Goal: Task Accomplishment & Management: Use online tool/utility

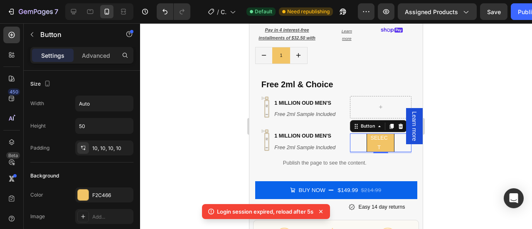
scroll to position [269, 0]
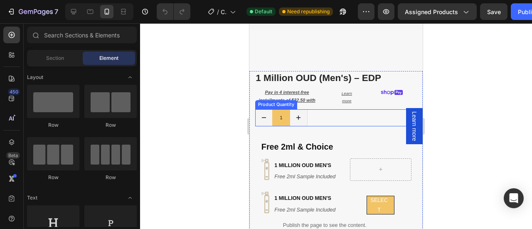
scroll to position [237, 0]
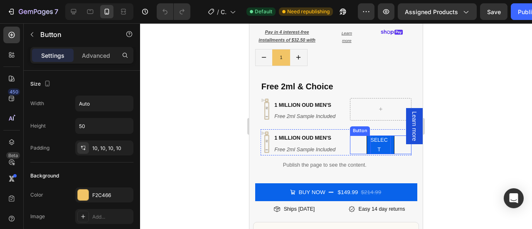
click at [371, 138] on p "select" at bounding box center [378, 145] width 17 height 19
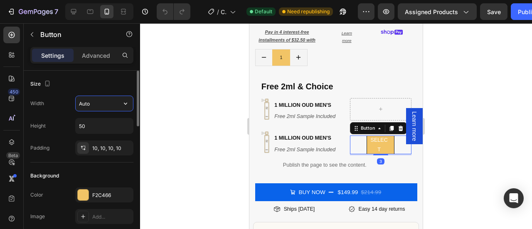
click at [90, 105] on input "Auto" at bounding box center [104, 103] width 57 height 15
click at [124, 102] on icon "button" at bounding box center [125, 103] width 8 height 8
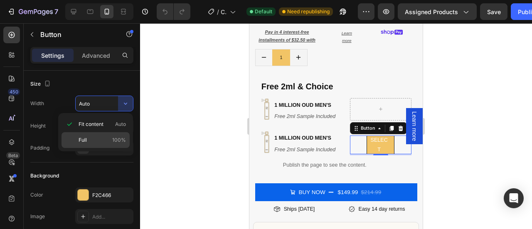
click at [84, 140] on span "Full" at bounding box center [83, 139] width 8 height 7
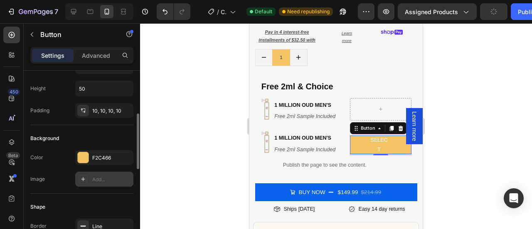
scroll to position [62, 0]
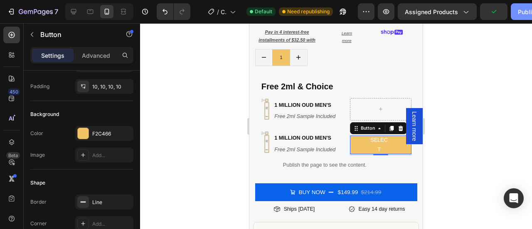
click at [523, 13] on div "Publish" at bounding box center [528, 11] width 21 height 9
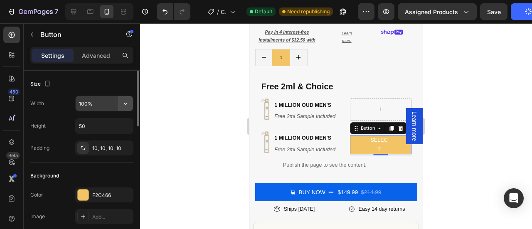
click at [131, 101] on button "button" at bounding box center [125, 103] width 15 height 15
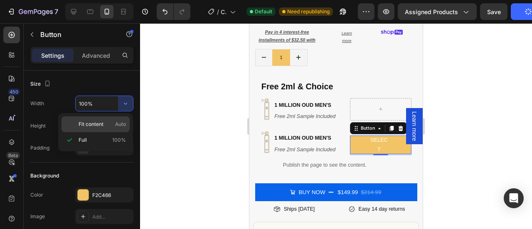
click at [115, 125] on span "Auto" at bounding box center [120, 124] width 11 height 7
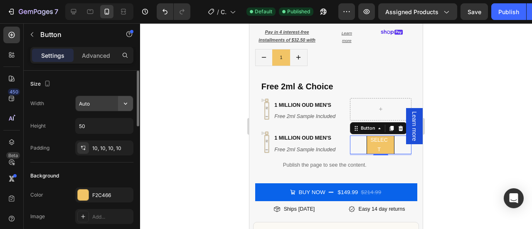
click at [121, 103] on button "button" at bounding box center [125, 103] width 15 height 15
click at [123, 99] on icon "button" at bounding box center [125, 103] width 8 height 8
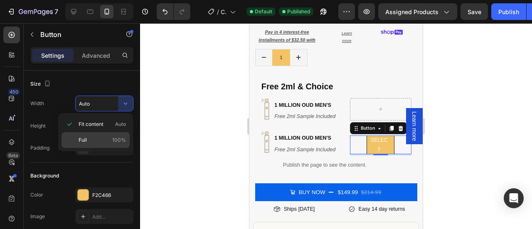
click at [90, 141] on p "Full 100%" at bounding box center [102, 139] width 47 height 7
type input "100%"
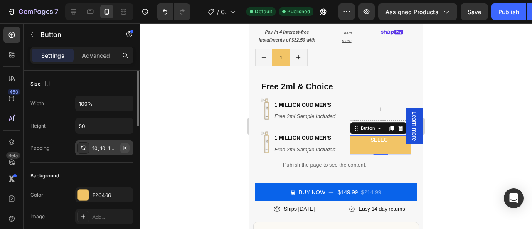
click at [122, 146] on icon "button" at bounding box center [124, 148] width 7 height 7
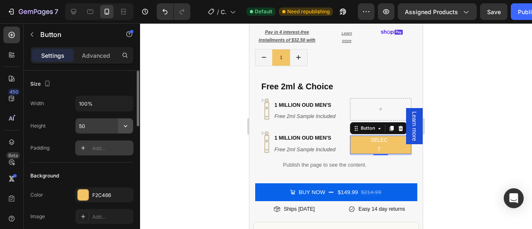
click at [127, 126] on icon "button" at bounding box center [125, 126] width 8 height 8
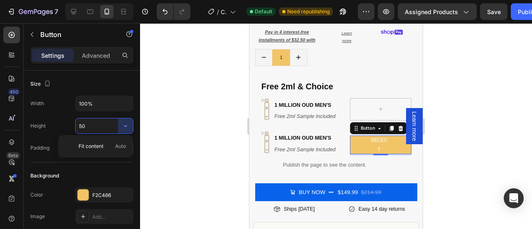
click at [122, 143] on div "Fit content Auto" at bounding box center [96, 146] width 68 height 16
type input "Auto"
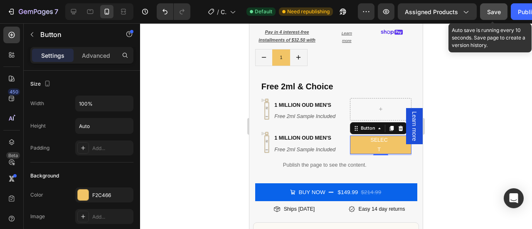
click at [485, 12] on button "Save" at bounding box center [493, 11] width 27 height 17
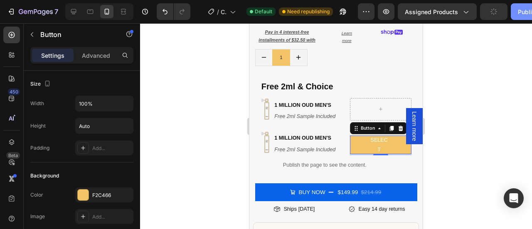
click at [516, 17] on button "Publish" at bounding box center [528, 11] width 35 height 17
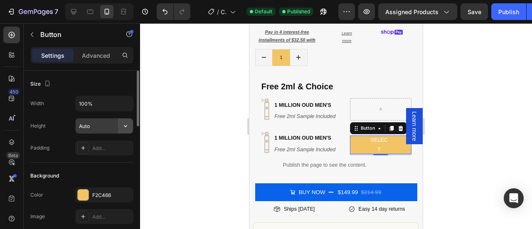
click at [130, 129] on button "button" at bounding box center [125, 125] width 15 height 15
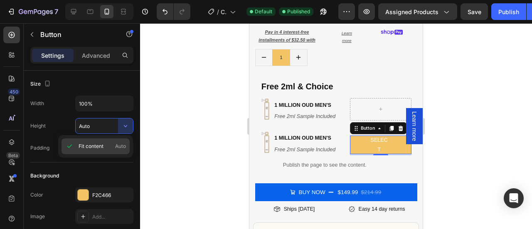
click at [98, 146] on span "Fit content" at bounding box center [91, 146] width 25 height 7
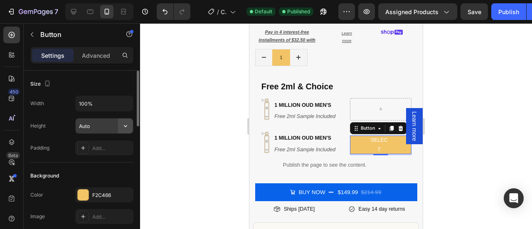
click at [123, 123] on icon "button" at bounding box center [125, 126] width 8 height 8
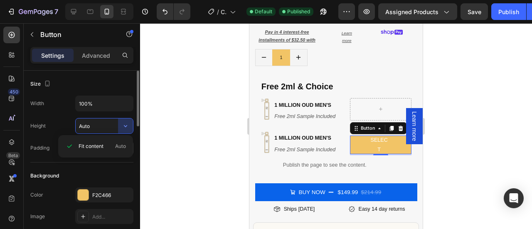
click at [88, 142] on div "Fit content Auto" at bounding box center [96, 146] width 68 height 16
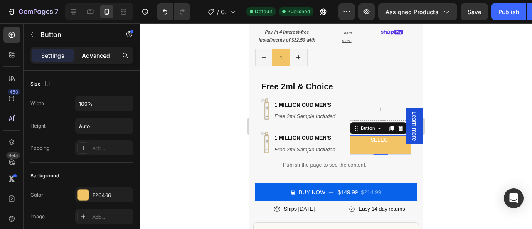
click at [107, 52] on p "Advanced" at bounding box center [96, 55] width 28 height 9
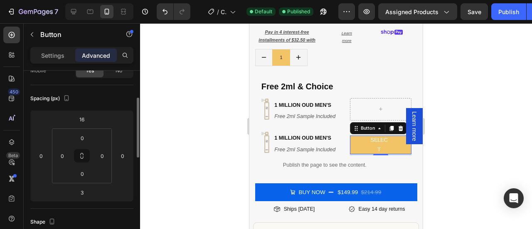
scroll to position [74, 0]
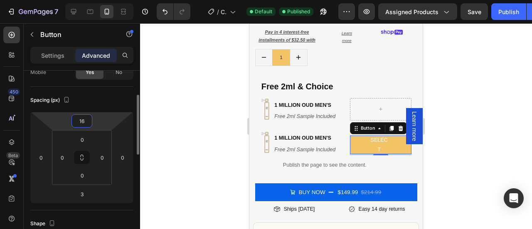
click at [83, 123] on input "16" at bounding box center [82, 121] width 17 height 12
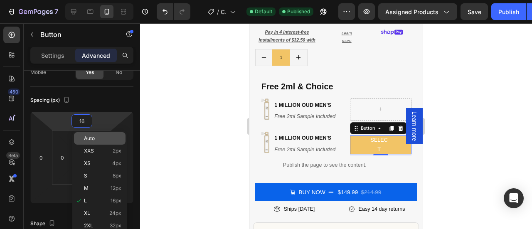
click at [89, 138] on span "Auto" at bounding box center [89, 139] width 11 height 6
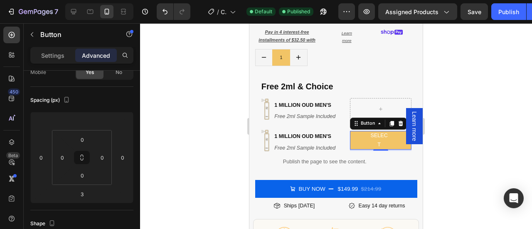
click at [443, 119] on div at bounding box center [336, 126] width 392 height 206
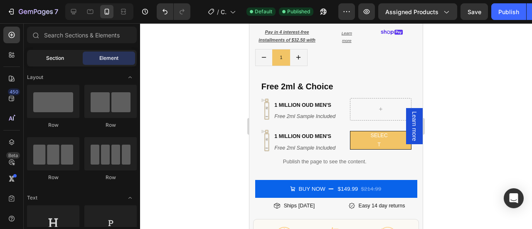
click at [64, 57] on div "Section" at bounding box center [55, 58] width 52 height 13
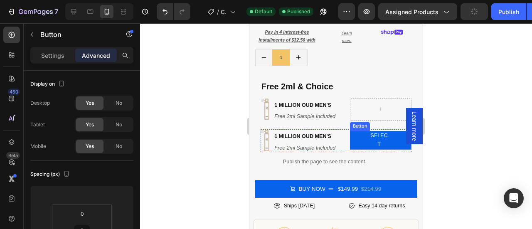
click at [388, 139] on button "select" at bounding box center [381, 140] width 62 height 19
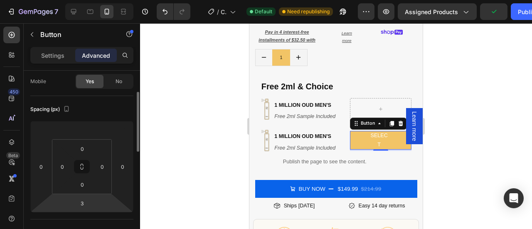
scroll to position [66, 0]
click at [85, 204] on input "3" at bounding box center [82, 202] width 17 height 12
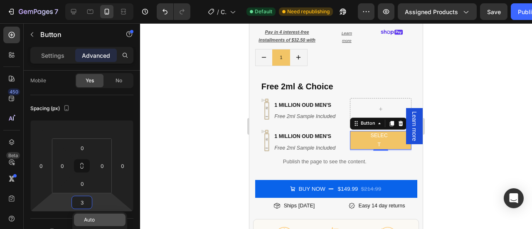
click at [86, 217] on span "Auto" at bounding box center [89, 220] width 11 height 6
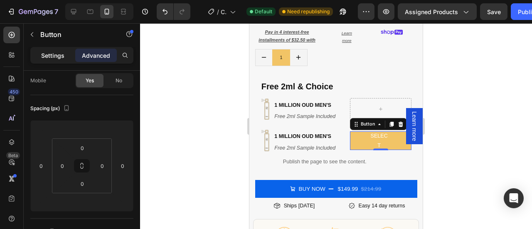
click at [53, 56] on p "Settings" at bounding box center [52, 55] width 23 height 9
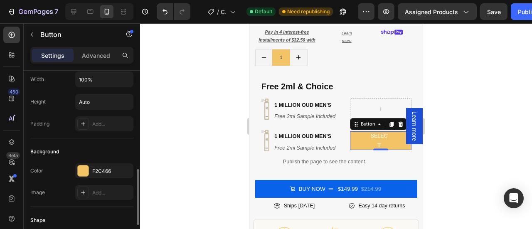
scroll to position [0, 0]
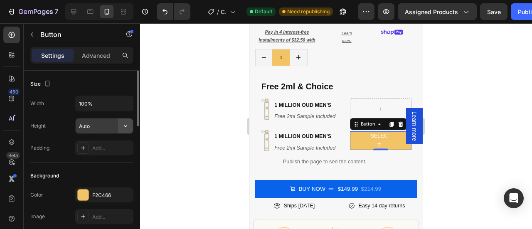
click at [126, 123] on icon "button" at bounding box center [125, 126] width 8 height 8
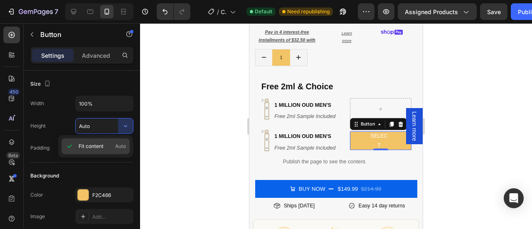
click at [95, 146] on span "Fit content" at bounding box center [91, 146] width 25 height 7
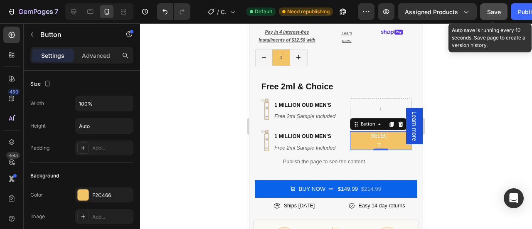
click at [496, 15] on div "Save" at bounding box center [494, 11] width 14 height 9
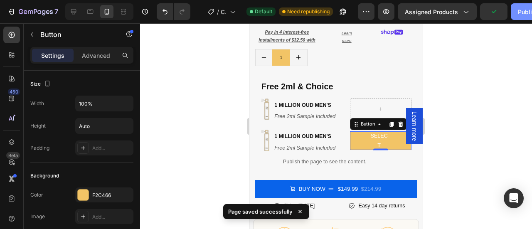
click at [526, 10] on div "Publish" at bounding box center [528, 11] width 21 height 9
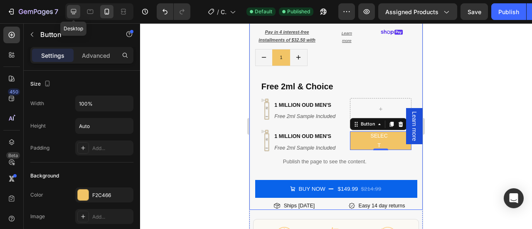
click at [72, 16] on div at bounding box center [73, 11] width 13 height 13
type input "75%"
type input "16"
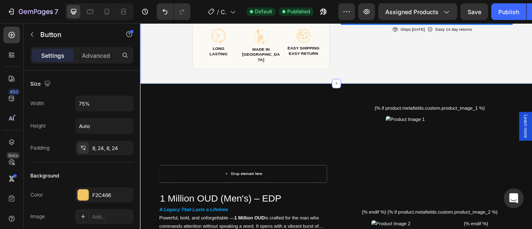
scroll to position [140, 0]
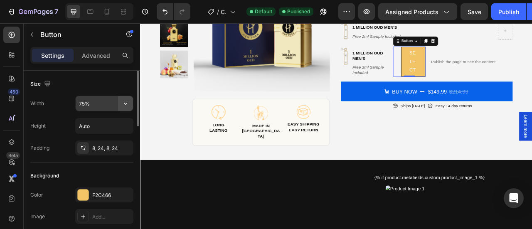
click at [124, 99] on icon "button" at bounding box center [125, 103] width 8 height 8
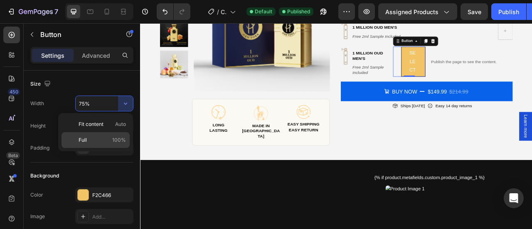
click at [96, 138] on p "Full 100%" at bounding box center [102, 139] width 47 height 7
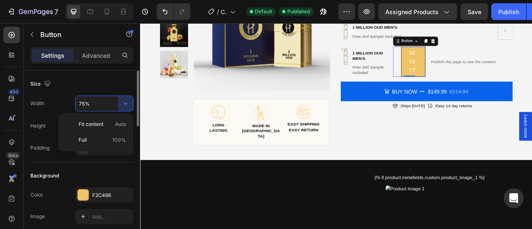
type input "100%"
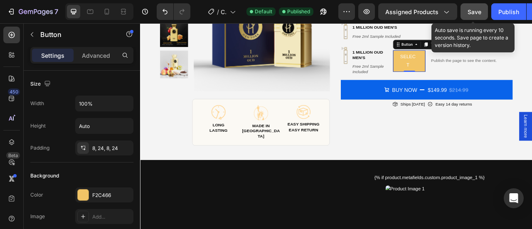
click at [468, 10] on span "Save" at bounding box center [475, 11] width 14 height 7
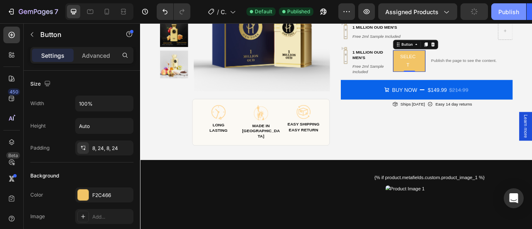
click at [504, 12] on div "Publish" at bounding box center [509, 11] width 21 height 9
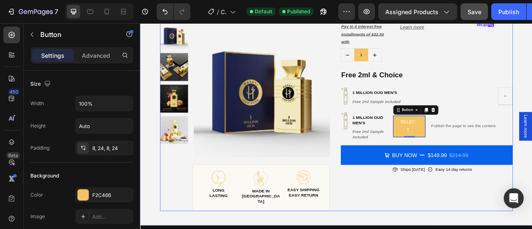
scroll to position [56, 0]
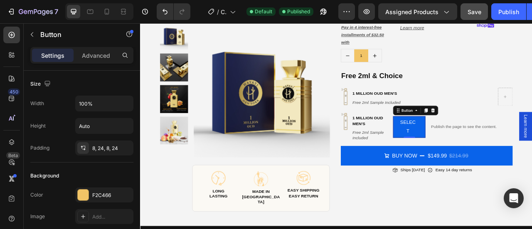
click at [492, 157] on button "select" at bounding box center [482, 154] width 41 height 27
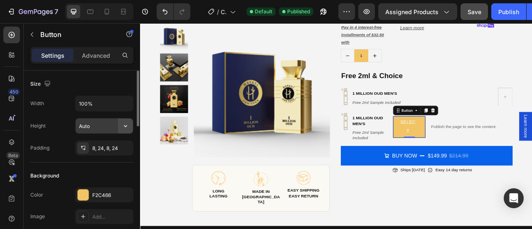
click at [121, 124] on icon "button" at bounding box center [125, 126] width 8 height 8
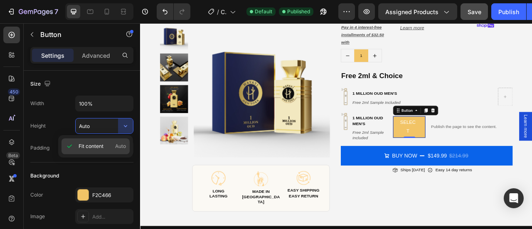
click at [87, 145] on span "Fit content" at bounding box center [91, 146] width 25 height 7
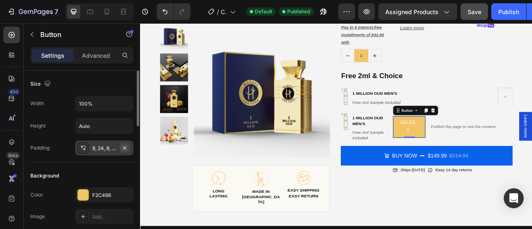
click at [124, 146] on icon "button" at bounding box center [124, 148] width 7 height 7
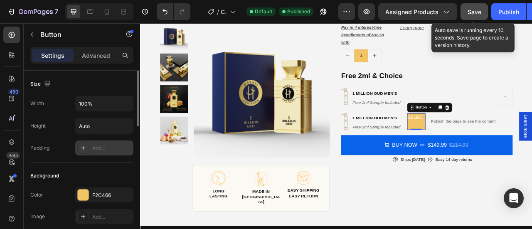
click at [472, 8] on span "Save" at bounding box center [475, 11] width 14 height 7
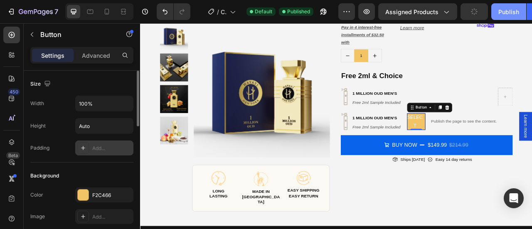
click at [494, 12] on button "Publish" at bounding box center [508, 11] width 35 height 17
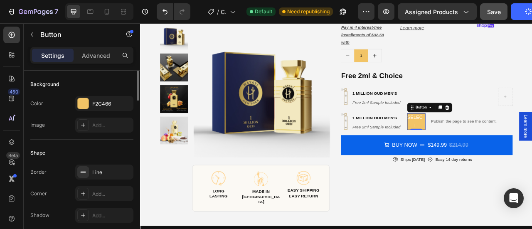
scroll to position [0, 0]
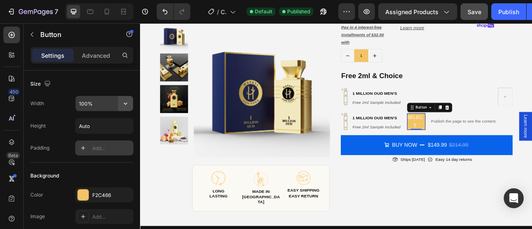
click at [123, 105] on icon "button" at bounding box center [125, 103] width 8 height 8
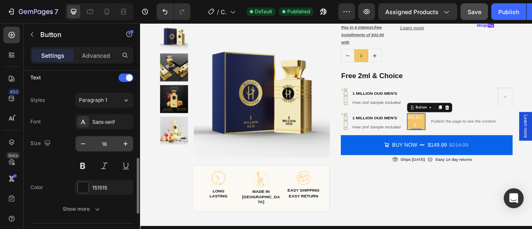
scroll to position [284, 0]
click at [125, 144] on icon "button" at bounding box center [125, 143] width 8 height 8
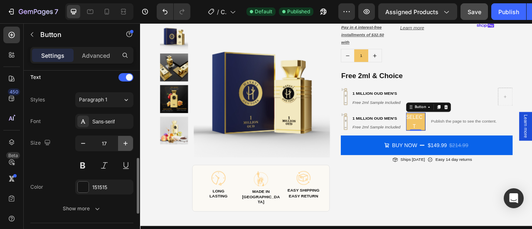
click at [125, 144] on icon "button" at bounding box center [125, 143] width 8 height 8
type input "18"
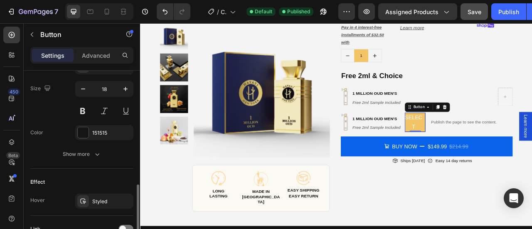
scroll to position [346, 0]
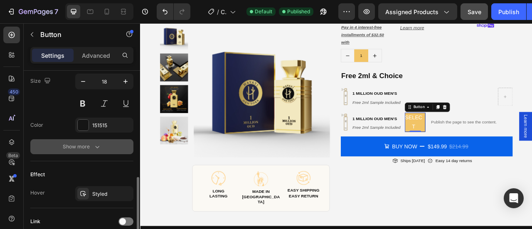
click at [99, 144] on icon "button" at bounding box center [97, 147] width 8 height 8
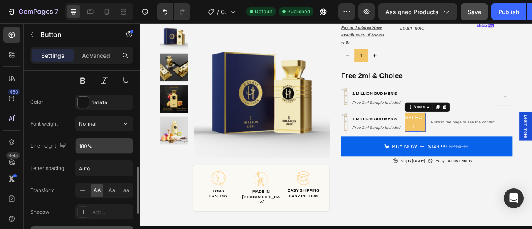
scroll to position [370, 0]
click at [127, 141] on icon "button" at bounding box center [125, 145] width 8 height 8
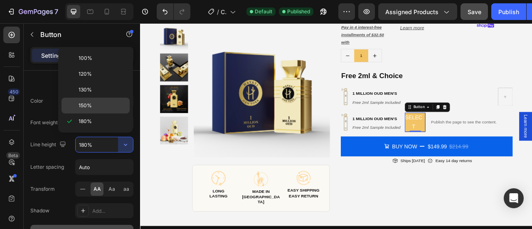
click at [96, 107] on p "150%" at bounding box center [102, 105] width 47 height 7
type input "150%"
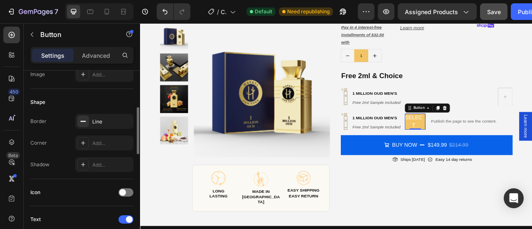
scroll to position [0, 0]
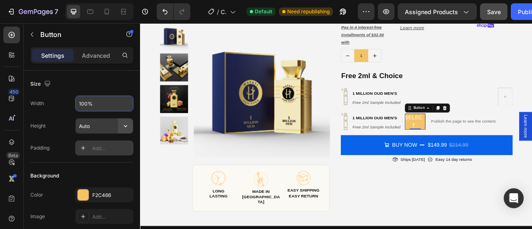
click at [122, 127] on icon "button" at bounding box center [125, 126] width 8 height 8
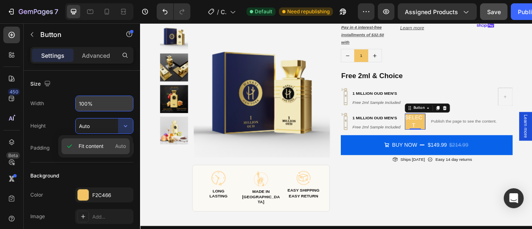
click at [123, 147] on span "Auto" at bounding box center [120, 146] width 11 height 7
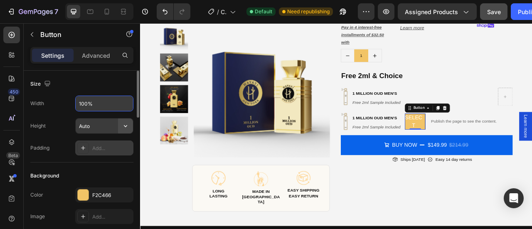
click at [122, 126] on icon "button" at bounding box center [125, 126] width 8 height 8
click at [81, 125] on input "Auto" at bounding box center [104, 125] width 57 height 15
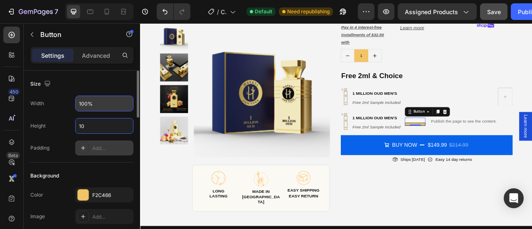
type input "1"
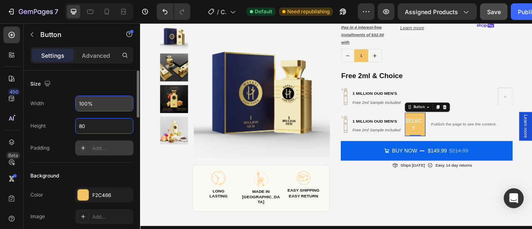
type input "8"
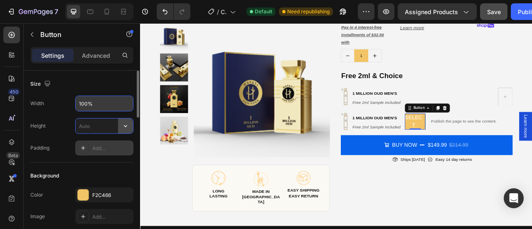
click at [124, 125] on icon "button" at bounding box center [125, 126] width 8 height 8
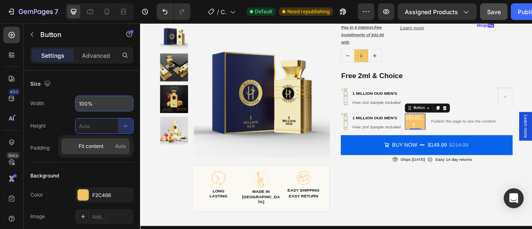
click at [123, 144] on span "Auto" at bounding box center [120, 146] width 11 height 7
type input "Auto"
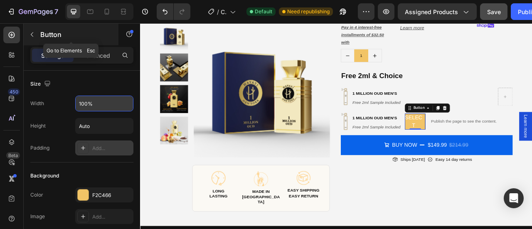
click at [34, 34] on icon "button" at bounding box center [32, 34] width 7 height 7
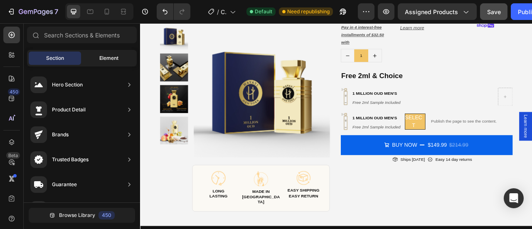
click at [99, 62] on div "Element" at bounding box center [109, 58] width 52 height 13
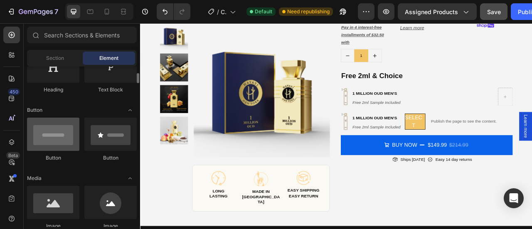
scroll to position [156, 0]
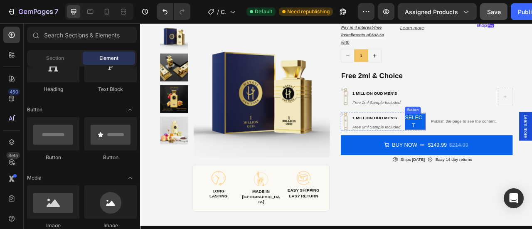
click at [498, 153] on div "select" at bounding box center [490, 148] width 26 height 20
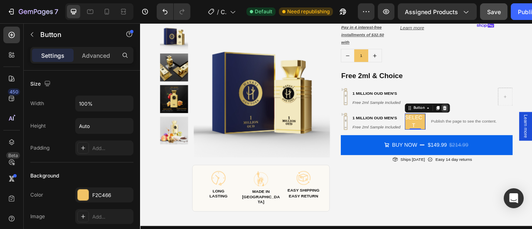
click at [526, 129] on icon at bounding box center [528, 130] width 5 height 5
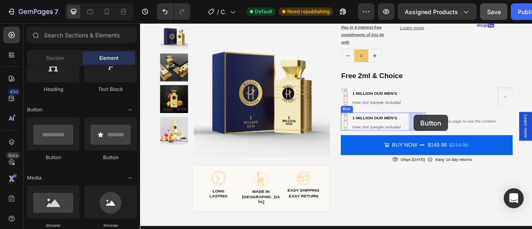
drag, startPoint x: 188, startPoint y: 167, endPoint x: 488, endPoint y: 140, distance: 301.0
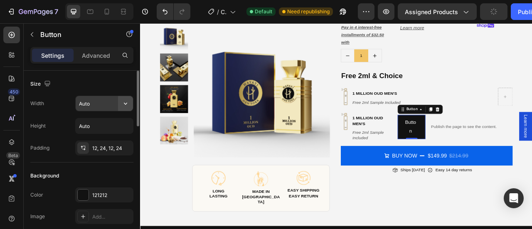
click at [125, 104] on icon "button" at bounding box center [125, 103] width 8 height 8
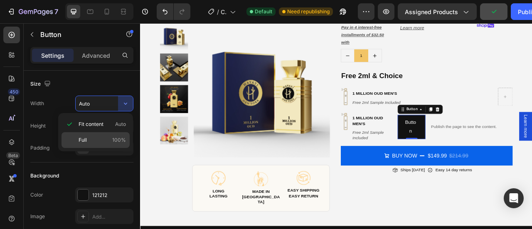
click at [100, 137] on p "Full 100%" at bounding box center [102, 139] width 47 height 7
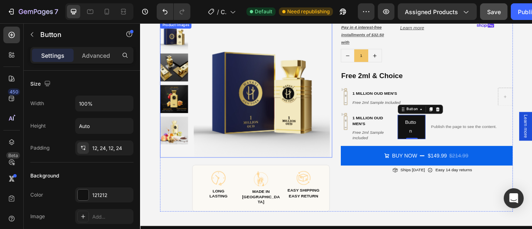
type input "Auto"
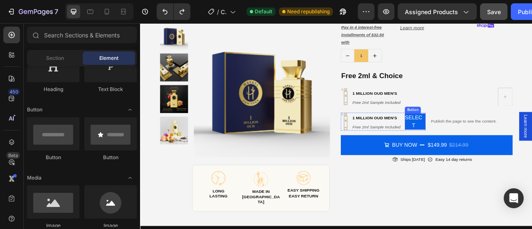
click at [483, 146] on p "select" at bounding box center [488, 148] width 22 height 20
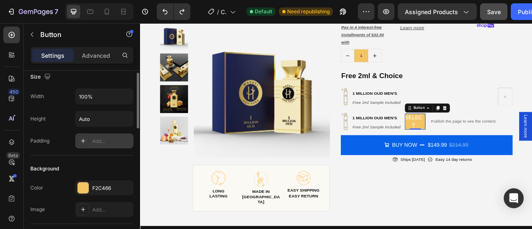
scroll to position [7, 0]
click at [96, 136] on div "Add..." at bounding box center [104, 141] width 58 height 15
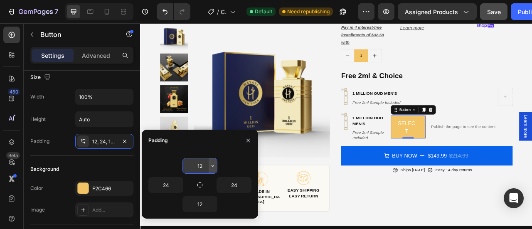
click at [210, 166] on icon "button" at bounding box center [213, 166] width 7 height 7
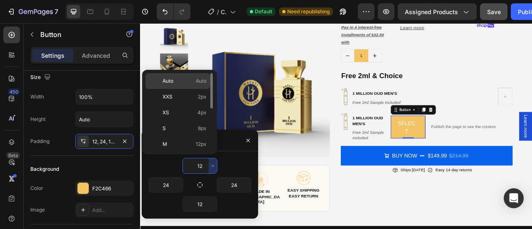
click at [187, 81] on p "Auto Auto" at bounding box center [185, 80] width 44 height 7
type input "Auto"
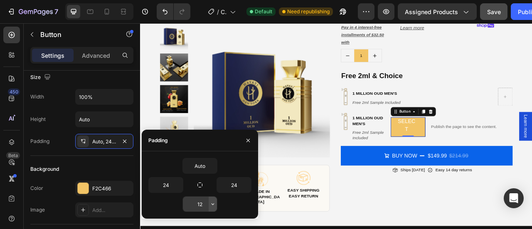
click at [212, 202] on icon "button" at bounding box center [213, 204] width 7 height 7
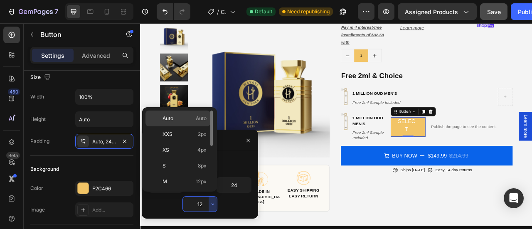
click at [198, 116] on span "Auto" at bounding box center [201, 118] width 11 height 7
type input "Auto"
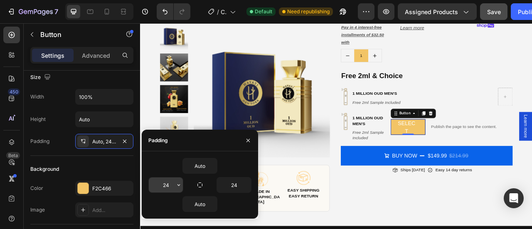
click at [178, 187] on icon "button" at bounding box center [178, 185] width 7 height 7
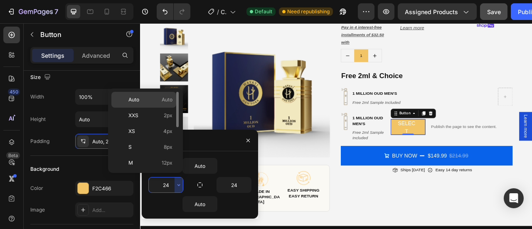
click at [153, 104] on div "Auto Auto" at bounding box center [143, 100] width 65 height 16
type input "Auto"
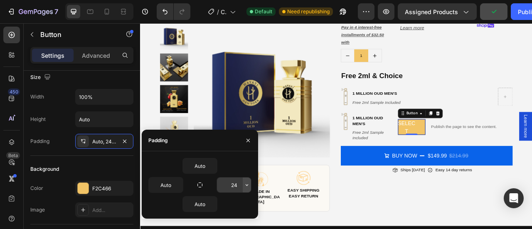
click at [245, 185] on icon "button" at bounding box center [247, 185] width 7 height 7
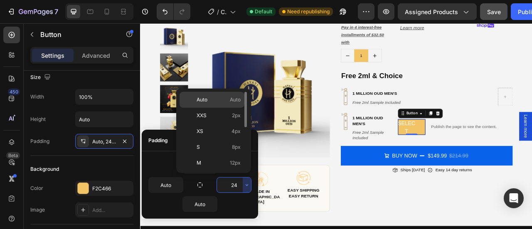
click at [222, 96] on p "Auto Auto" at bounding box center [219, 99] width 44 height 7
type input "Auto"
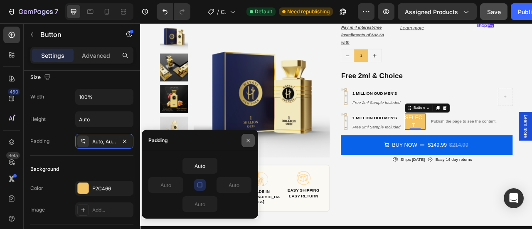
click at [249, 142] on icon "button" at bounding box center [248, 140] width 7 height 7
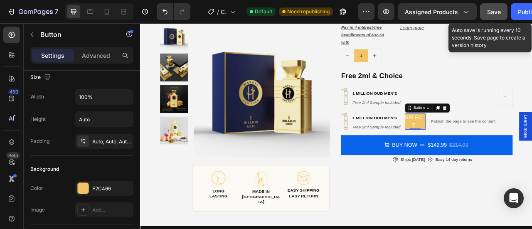
click at [487, 11] on span "Save" at bounding box center [494, 11] width 14 height 7
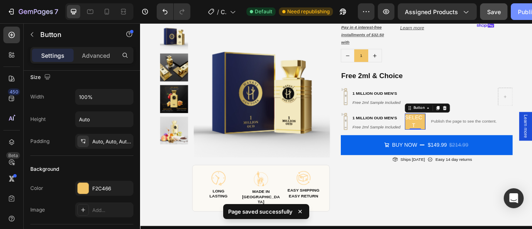
click at [521, 14] on div "Publish" at bounding box center [528, 11] width 21 height 9
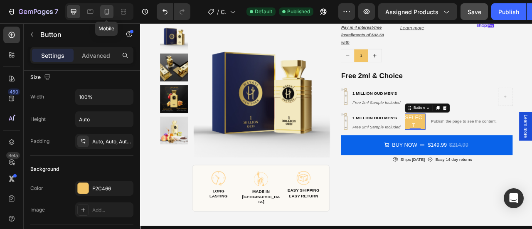
click at [105, 12] on icon at bounding box center [107, 12] width 5 height 6
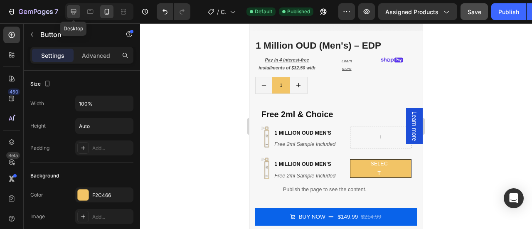
click at [76, 13] on icon at bounding box center [73, 11] width 8 height 8
type input "18"
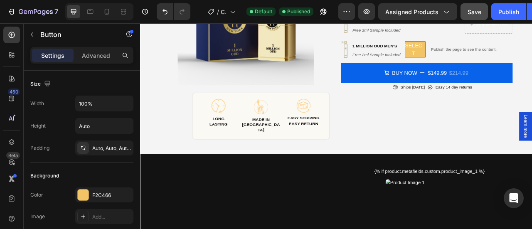
scroll to position [141, 0]
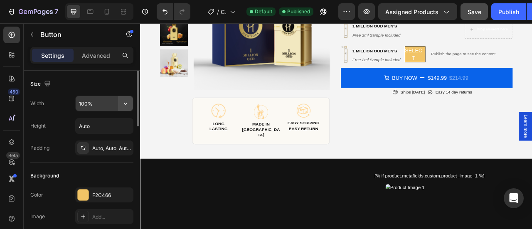
click at [126, 105] on icon "button" at bounding box center [125, 103] width 8 height 8
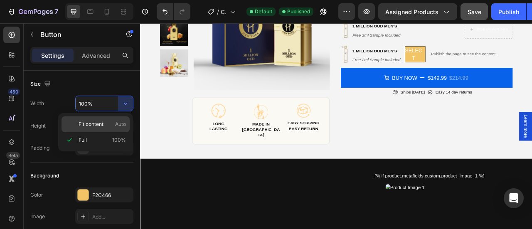
click at [118, 123] on span "Auto" at bounding box center [120, 124] width 11 height 7
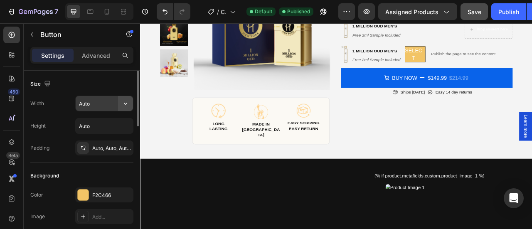
click at [126, 106] on icon "button" at bounding box center [125, 103] width 8 height 8
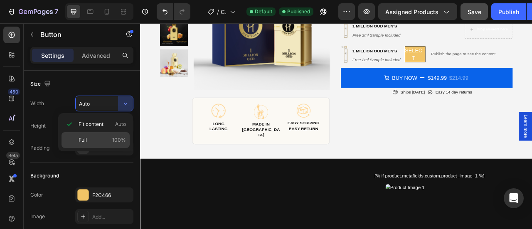
click at [102, 136] on p "Full 100%" at bounding box center [102, 139] width 47 height 7
type input "100%"
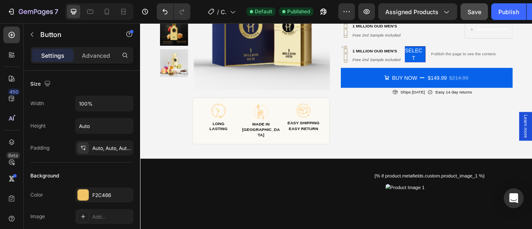
click at [494, 60] on p "select" at bounding box center [488, 62] width 22 height 20
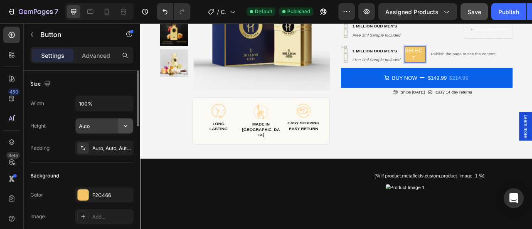
click at [126, 126] on icon "button" at bounding box center [125, 126] width 8 height 8
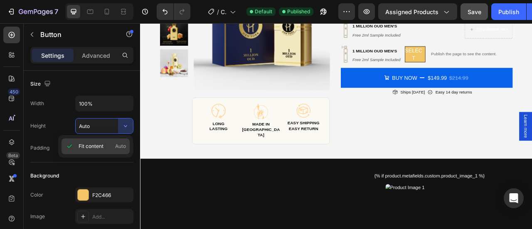
click at [115, 142] on div "Fit content Auto" at bounding box center [96, 146] width 68 height 16
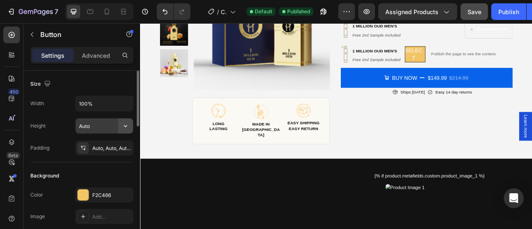
click at [125, 126] on icon "button" at bounding box center [125, 126] width 8 height 8
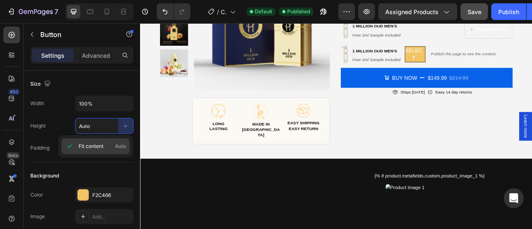
click at [92, 147] on span "Fit content" at bounding box center [91, 146] width 25 height 7
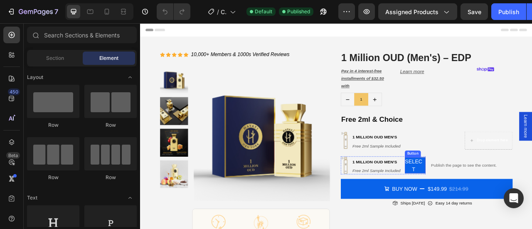
click at [491, 207] on p "select" at bounding box center [488, 204] width 22 height 20
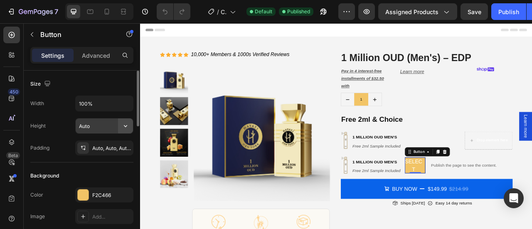
click at [124, 123] on icon "button" at bounding box center [125, 126] width 8 height 8
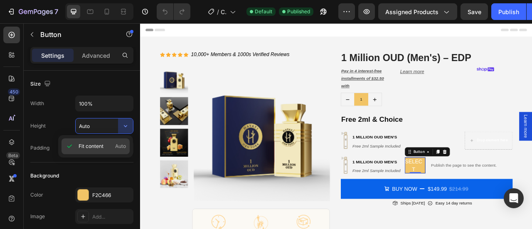
click at [122, 145] on span "Auto" at bounding box center [120, 146] width 11 height 7
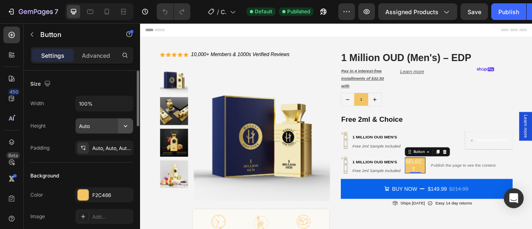
click at [123, 125] on icon "button" at bounding box center [125, 126] width 8 height 8
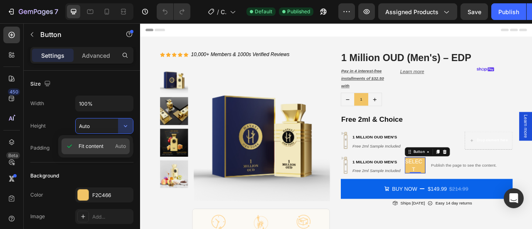
click at [93, 146] on span "Fit content" at bounding box center [91, 146] width 25 height 7
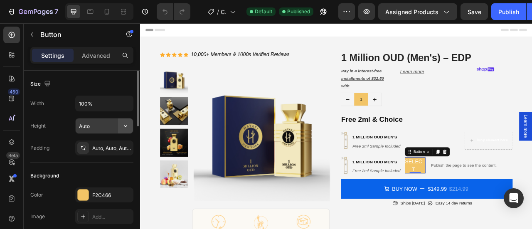
click at [125, 125] on icon "button" at bounding box center [125, 126] width 8 height 8
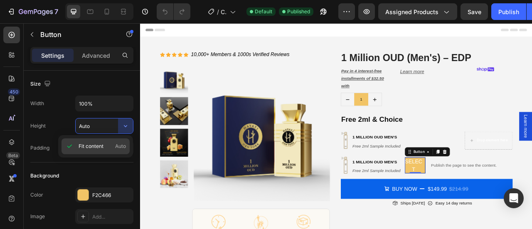
click at [90, 142] on div "Fit content Auto" at bounding box center [96, 146] width 68 height 16
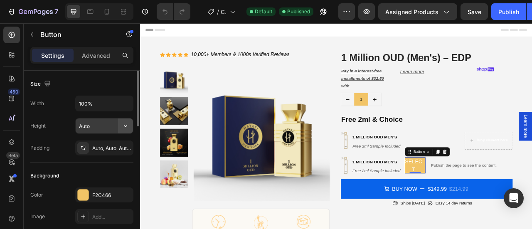
click at [121, 123] on button "button" at bounding box center [125, 125] width 15 height 15
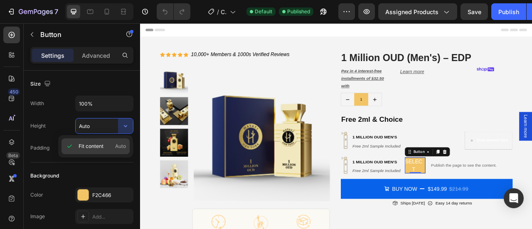
click at [119, 148] on span "Auto" at bounding box center [120, 146] width 11 height 7
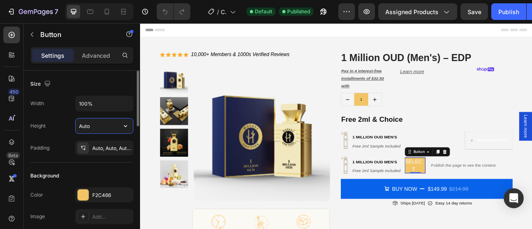
click at [115, 124] on input "Auto" at bounding box center [104, 125] width 57 height 15
type input "1"
click at [124, 126] on icon "button" at bounding box center [125, 126] width 8 height 8
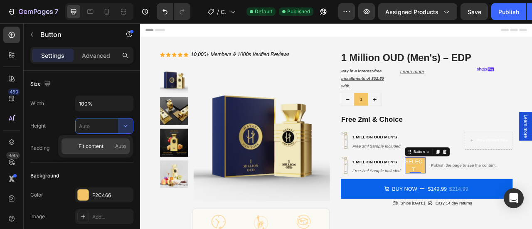
click at [126, 146] on span "Auto" at bounding box center [120, 146] width 11 height 7
type input "Auto"
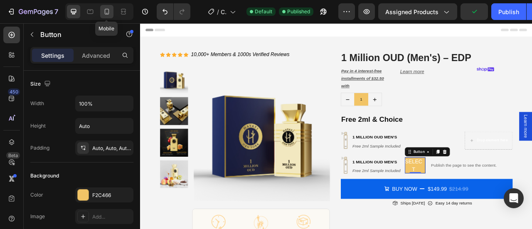
click at [105, 11] on icon at bounding box center [107, 12] width 5 height 6
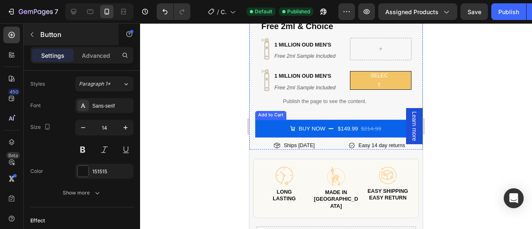
scroll to position [191, 0]
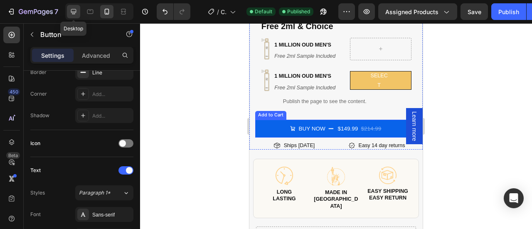
click at [73, 13] on icon at bounding box center [73, 11] width 5 height 5
type input "18"
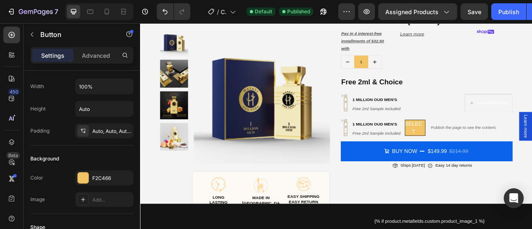
scroll to position [53, 0]
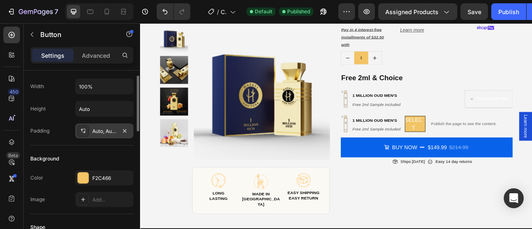
click at [111, 128] on div "Auto, Auto, Auto, Auto" at bounding box center [104, 131] width 24 height 7
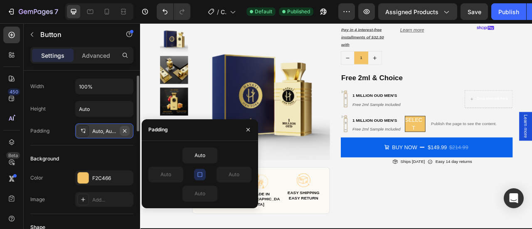
click at [124, 128] on icon "button" at bounding box center [124, 131] width 7 height 7
type input "0"
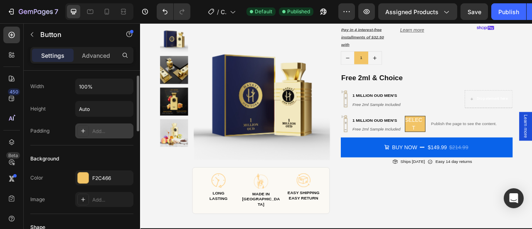
click at [101, 129] on div "Add..." at bounding box center [111, 131] width 39 height 7
type input "12"
type input "24"
type input "12"
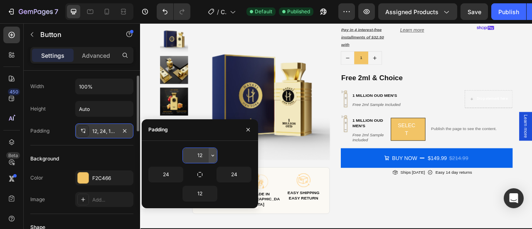
click at [212, 155] on icon "button" at bounding box center [213, 155] width 7 height 7
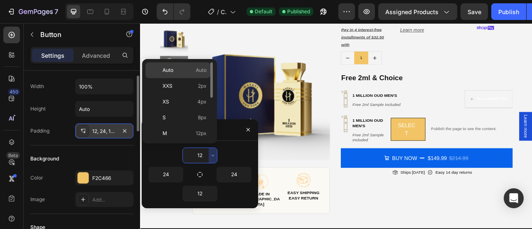
click at [178, 73] on p "Auto Auto" at bounding box center [185, 70] width 44 height 7
type input "Auto"
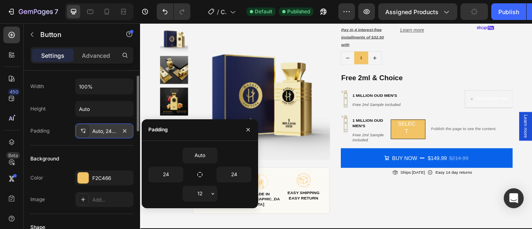
drag, startPoint x: 213, startPoint y: 194, endPoint x: 212, endPoint y: 178, distance: 16.7
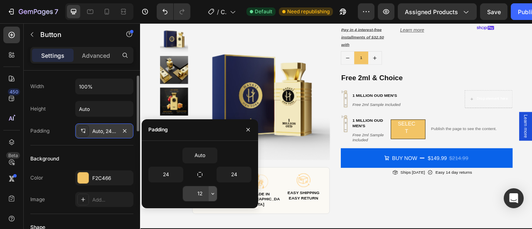
click at [214, 193] on icon "button" at bounding box center [213, 193] width 7 height 7
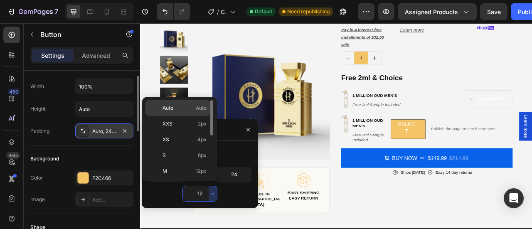
click at [175, 109] on p "Auto Auto" at bounding box center [185, 107] width 44 height 7
type input "Auto"
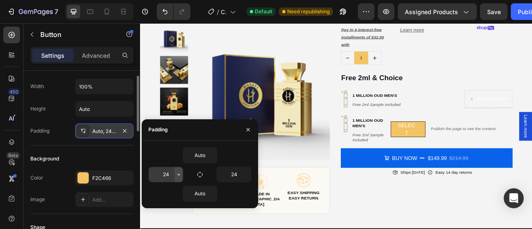
click at [180, 173] on icon "button" at bounding box center [178, 174] width 7 height 7
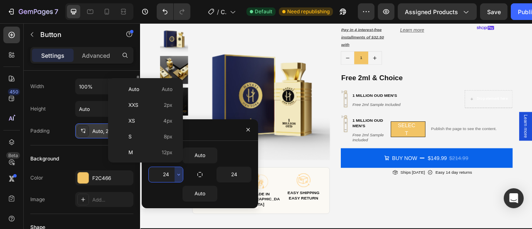
click at [170, 178] on input "24" at bounding box center [166, 174] width 34 height 15
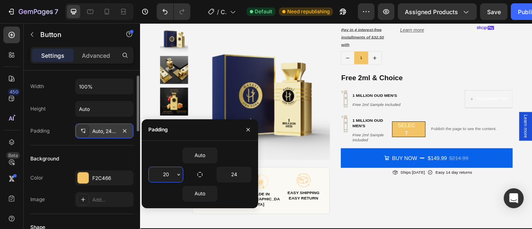
type input "2"
type input "15"
click at [239, 173] on input "24" at bounding box center [234, 174] width 34 height 15
type input "1"
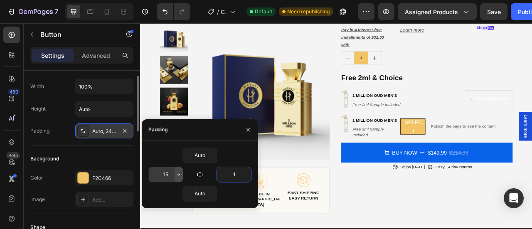
type input "1"
click at [175, 174] on icon "button" at bounding box center [178, 174] width 7 height 7
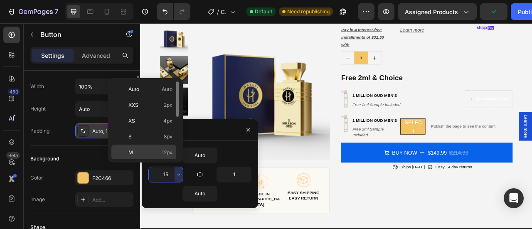
click at [157, 149] on p "M 12px" at bounding box center [150, 152] width 44 height 7
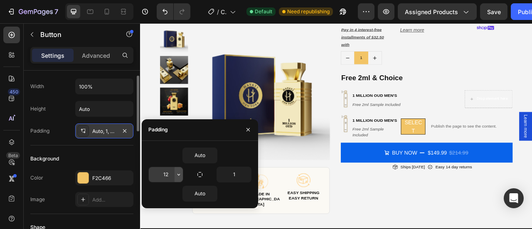
click at [178, 176] on icon "button" at bounding box center [178, 174] width 7 height 7
click at [170, 174] on input "12" at bounding box center [166, 174] width 34 height 15
type input "1"
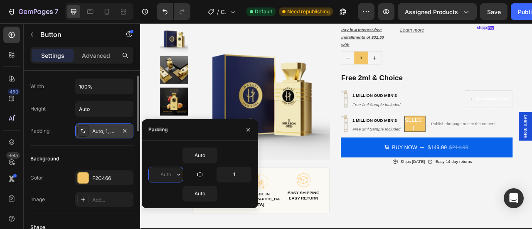
type input "1"
click at [181, 173] on icon "button" at bounding box center [178, 174] width 7 height 7
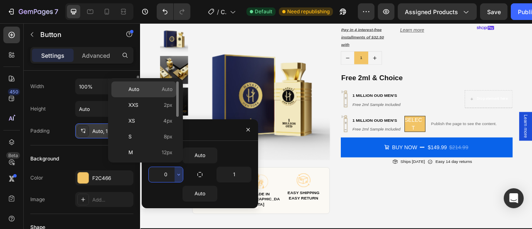
click at [143, 86] on p "Auto Auto" at bounding box center [150, 89] width 44 height 7
type input "Auto"
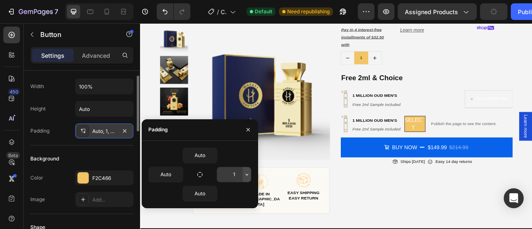
click at [246, 175] on icon "button" at bounding box center [247, 174] width 7 height 7
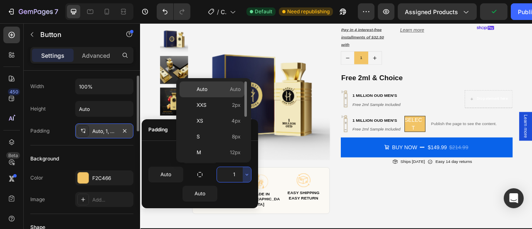
click at [234, 91] on span "Auto" at bounding box center [235, 89] width 11 height 7
type input "Auto"
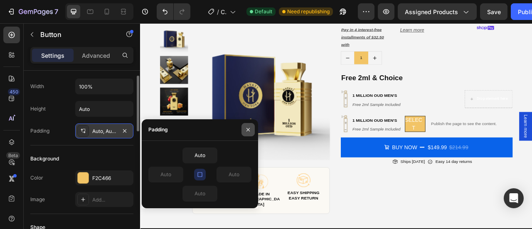
click at [245, 131] on icon "button" at bounding box center [248, 129] width 7 height 7
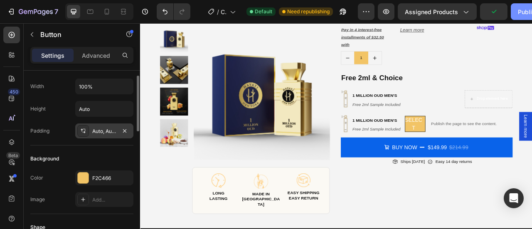
click at [515, 12] on button "Publish" at bounding box center [528, 11] width 35 height 17
